Goal: Check status: Check status

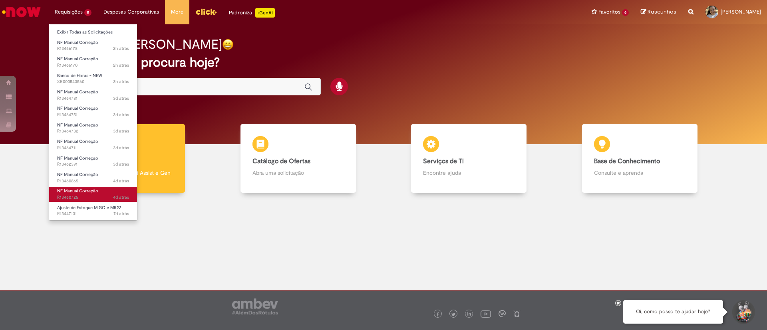
click at [99, 196] on span "4d atrás 4 dias atrás R13460725" at bounding box center [93, 197] width 72 height 6
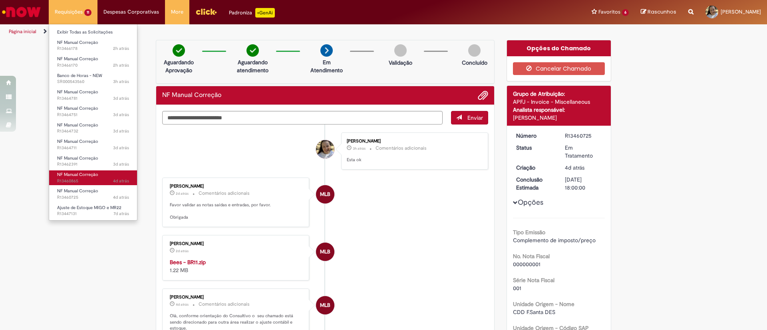
click at [84, 175] on span "NF Manual Correção" at bounding box center [77, 175] width 41 height 6
click at [83, 176] on span "NF Manual Correção" at bounding box center [77, 175] width 41 height 6
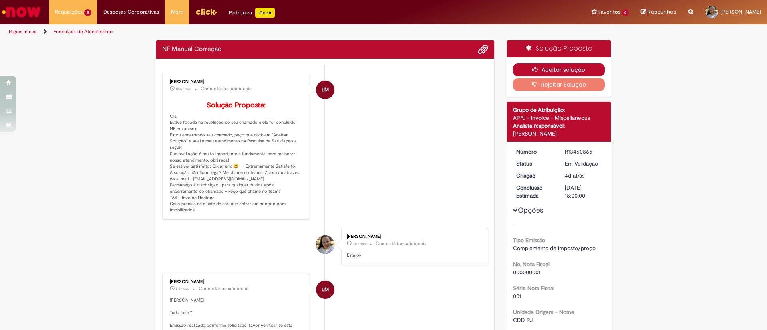
click at [534, 71] on button "Aceitar solução" at bounding box center [559, 69] width 92 height 13
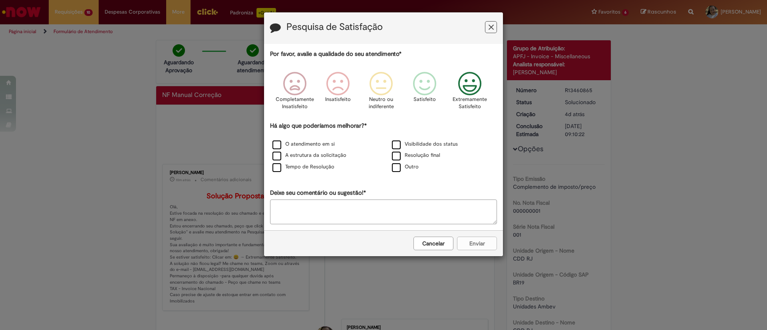
drag, startPoint x: 468, startPoint y: 85, endPoint x: 340, endPoint y: 132, distance: 136.4
click at [464, 87] on icon "Feedback" at bounding box center [470, 84] width 30 height 24
click at [313, 141] on label "O atendimento em si" at bounding box center [303, 145] width 62 height 8
click at [475, 242] on button "Enviar" at bounding box center [477, 244] width 40 height 14
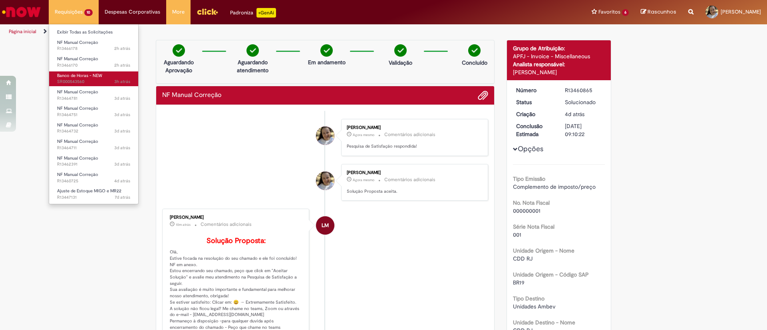
click at [75, 78] on span "Banco de Horas - NEW" at bounding box center [79, 76] width 45 height 6
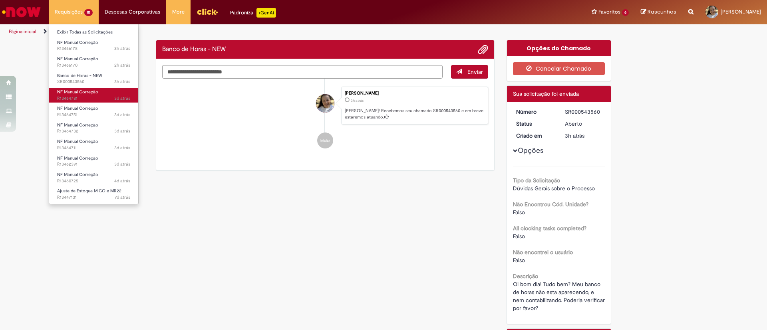
click at [77, 93] on span "NF Manual Correção" at bounding box center [77, 92] width 41 height 6
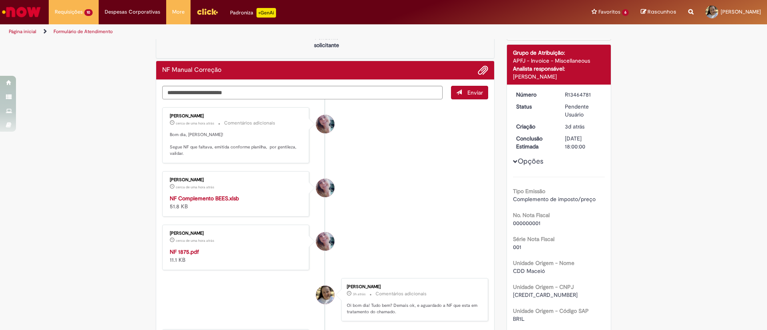
scroll to position [60, 0]
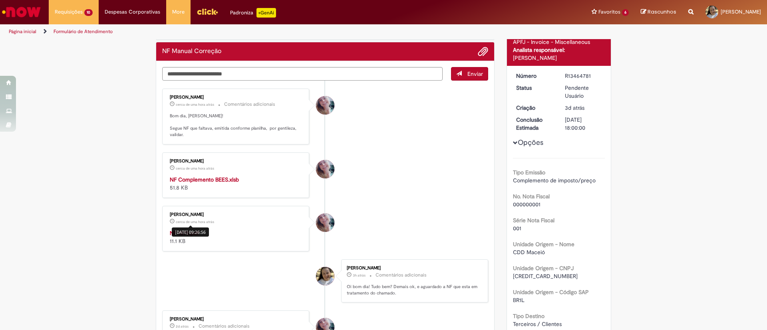
click at [185, 231] on div "[DATE] 09:26:56" at bounding box center [190, 232] width 37 height 9
click at [170, 234] on strong "NF 1875.pdf" at bounding box center [184, 233] width 29 height 7
click at [210, 176] on strong "NF Complemento BEES.xlsb" at bounding box center [204, 179] width 69 height 7
click at [199, 183] on div "NF Complemento BEES.xlsb 51.8 KB" at bounding box center [236, 184] width 133 height 16
click at [200, 182] on strong "NF Complemento BEES.xlsb" at bounding box center [204, 179] width 69 height 7
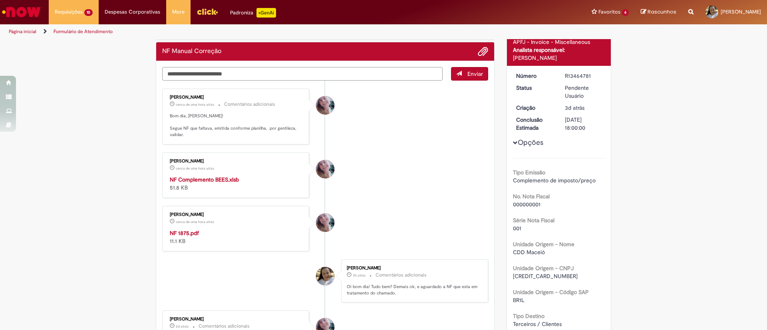
click at [218, 75] on textarea "Digite sua mensagem aqui..." at bounding box center [302, 74] width 280 height 14
type textarea "**********"
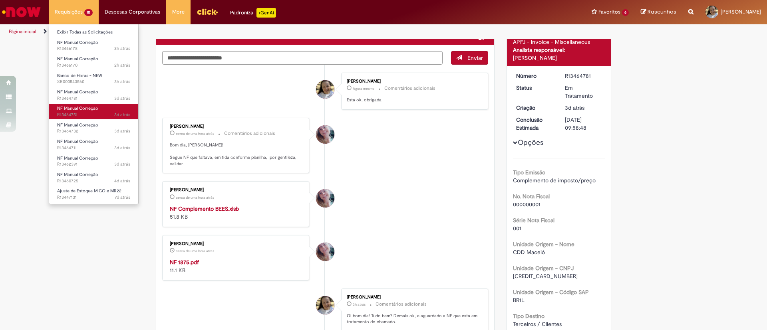
click at [73, 106] on span "NF Manual Correção" at bounding box center [77, 108] width 41 height 6
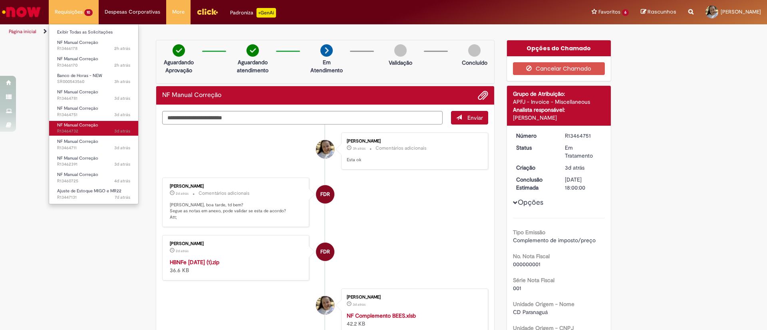
click at [90, 124] on span "NF Manual Correção" at bounding box center [77, 125] width 41 height 6
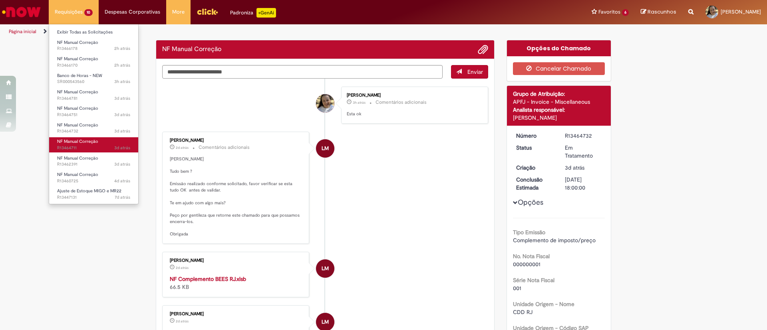
click at [77, 148] on span "3d atrás 3 dias atrás R13464711" at bounding box center [93, 148] width 73 height 6
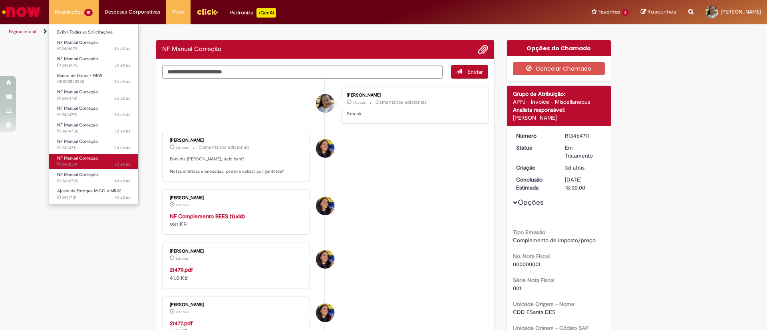
click at [79, 166] on span "3d atrás 3 dias atrás R13462391" at bounding box center [93, 164] width 73 height 6
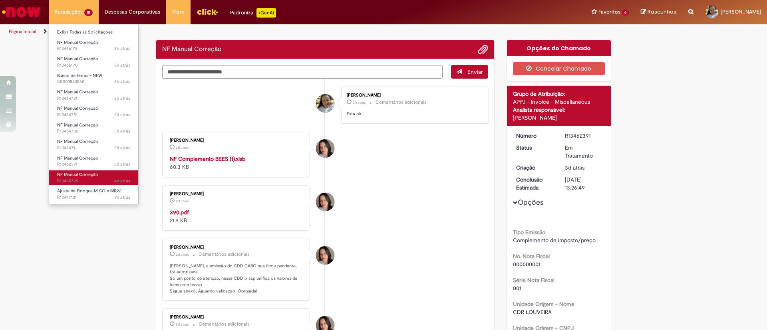
click at [88, 183] on span "4d atrás 4 dias atrás R13460725" at bounding box center [93, 181] width 73 height 6
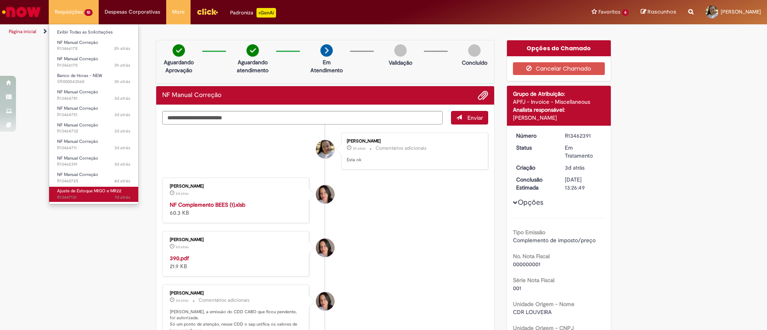
click at [88, 188] on span "Ajuste de Estoque MIGO e MR22" at bounding box center [89, 191] width 64 height 6
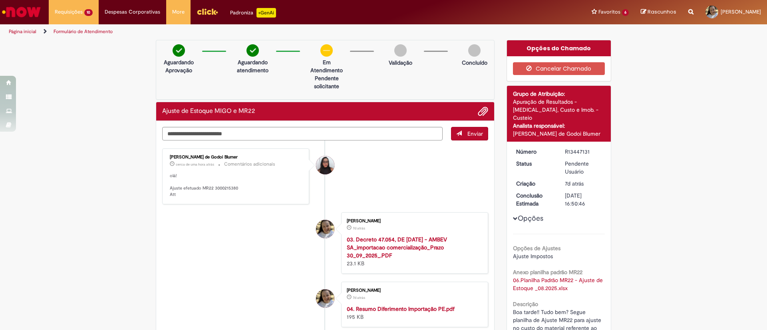
click at [191, 77] on div "Aguardando Aprovação Aguardando atendimento Em Atendimento Clique para exibir P…" at bounding box center [325, 70] width 339 height 60
click at [183, 131] on textarea "Digite sua mensagem aqui..." at bounding box center [302, 134] width 280 height 14
type textarea "**********"
